Goal: Navigation & Orientation: Find specific page/section

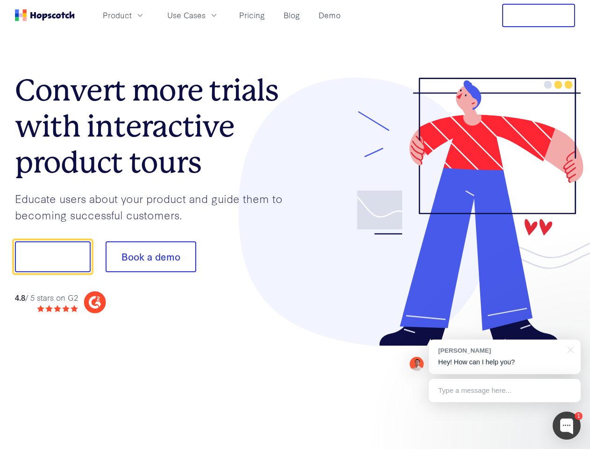
click at [295, 224] on div at bounding box center [435, 212] width 280 height 269
click at [132, 15] on span "Product" at bounding box center [117, 15] width 29 height 12
click at [206, 15] on span "Use Cases" at bounding box center [186, 15] width 38 height 12
click at [539, 15] on button "Free Trial" at bounding box center [538, 15] width 73 height 23
click at [52, 257] on button "Show me!" at bounding box center [53, 256] width 76 height 31
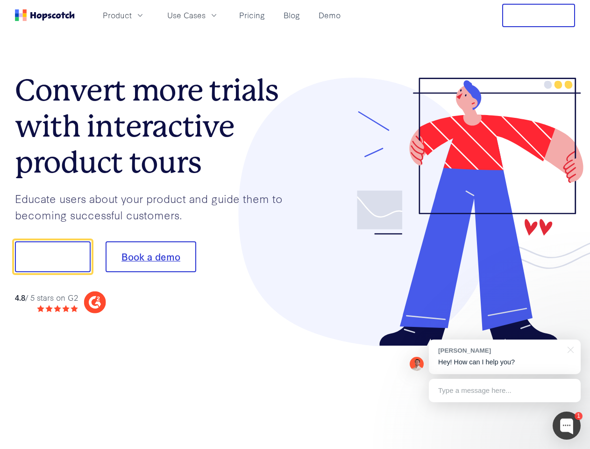
click at [150, 257] on button "Book a demo" at bounding box center [151, 256] width 91 height 31
click at [567, 425] on div at bounding box center [567, 425] width 28 height 28
click at [505, 357] on div "[PERSON_NAME] Hey! How can I help you?" at bounding box center [505, 356] width 152 height 35
click at [569, 349] on div at bounding box center [493, 256] width 175 height 312
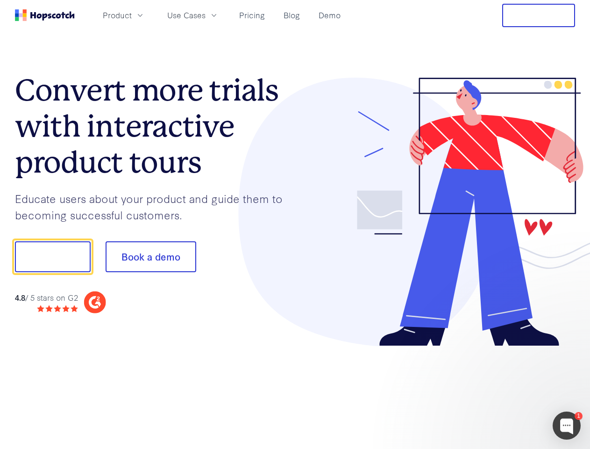
click at [505, 390] on div at bounding box center [493, 318] width 175 height 186
